Goal: Information Seeking & Learning: Learn about a topic

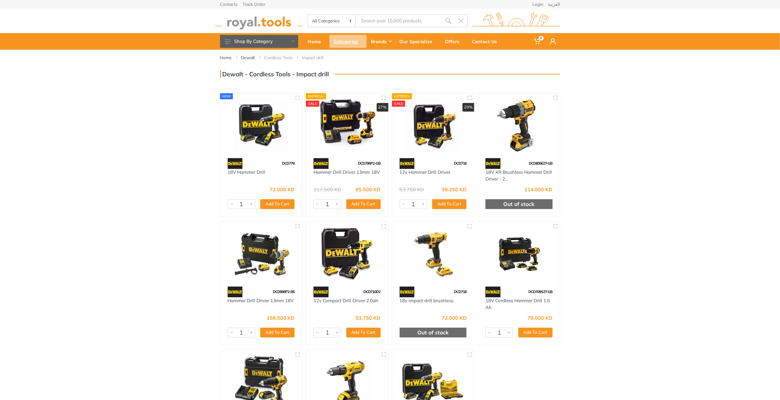
click at [347, 38] on div "Categories" at bounding box center [347, 41] width 37 height 13
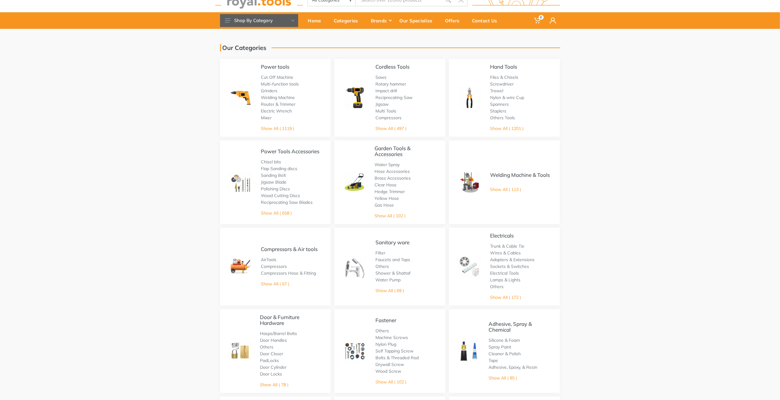
scroll to position [61, 0]
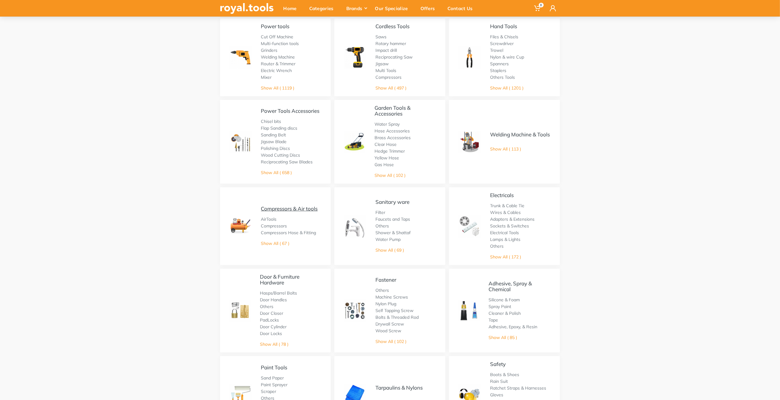
click at [286, 210] on link "Compressors & Air tools" at bounding box center [289, 208] width 57 height 6
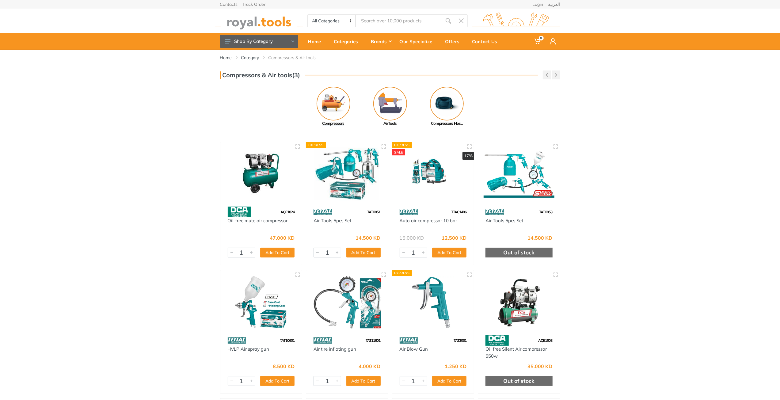
click at [344, 108] on img at bounding box center [333, 104] width 34 height 34
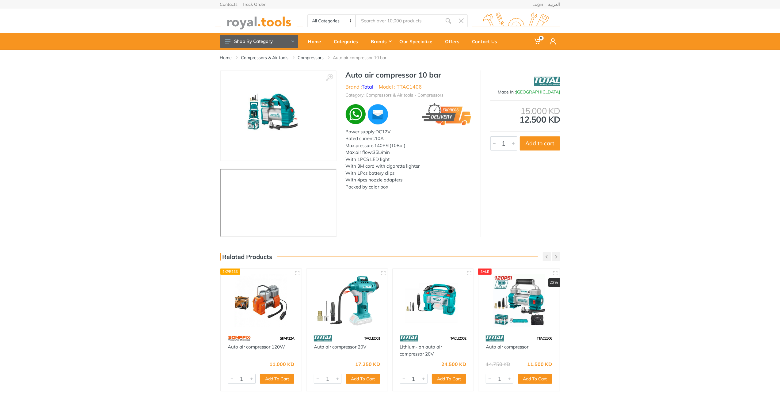
drag, startPoint x: 391, startPoint y: 130, endPoint x: 376, endPoint y: 131, distance: 14.5
click at [376, 131] on div "Power supply:DC12V Rated current:10A Max.pressure:140PSI(10Bar) Max.air flow:35…" at bounding box center [409, 159] width 126 height 62
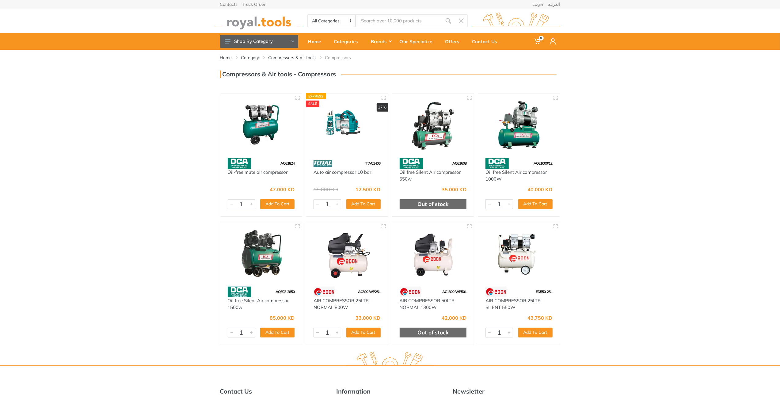
drag, startPoint x: 260, startPoint y: 156, endPoint x: 215, endPoint y: 191, distance: 57.0
click at [215, 191] on div "Home Category Compressors & Air tools Compressors 1" at bounding box center [390, 205] width 780 height 311
click at [275, 173] on link "Oil-free mute air compressor" at bounding box center [258, 172] width 60 height 6
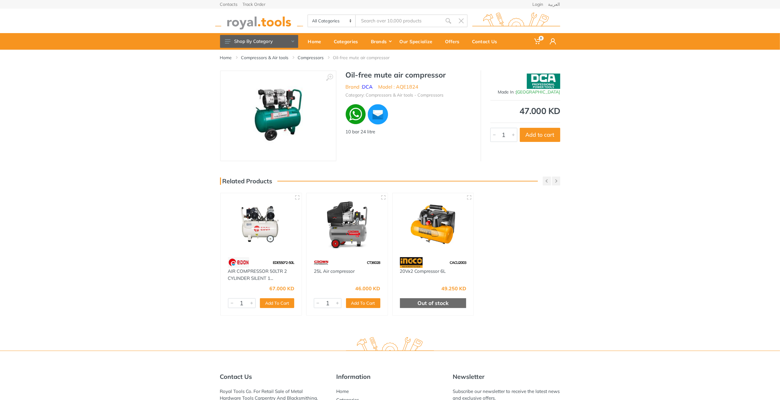
click at [287, 102] on img at bounding box center [278, 115] width 69 height 69
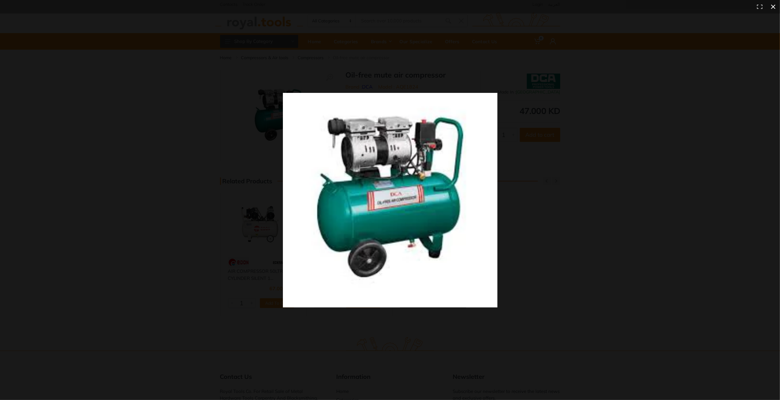
click at [668, 242] on div at bounding box center [507, 208] width 448 height 230
